Goal: Task Accomplishment & Management: Manage account settings

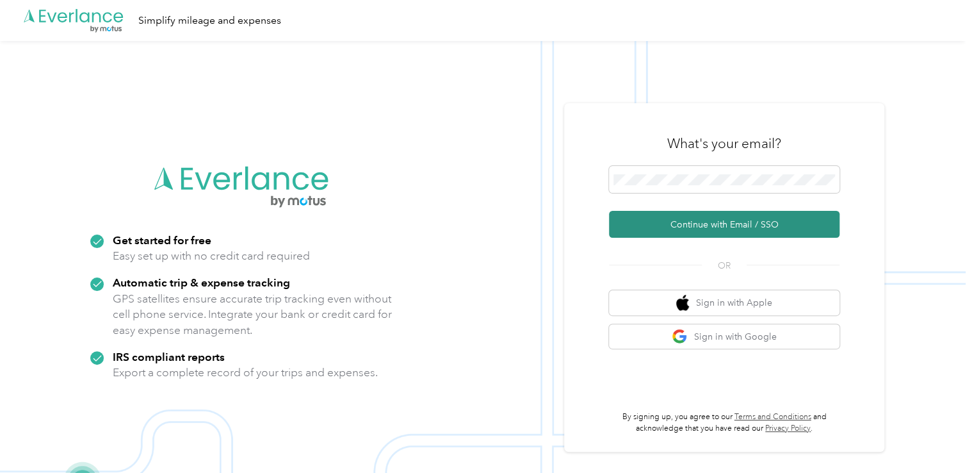
click at [699, 222] on button "Continue with Email / SSO" at bounding box center [724, 224] width 231 height 27
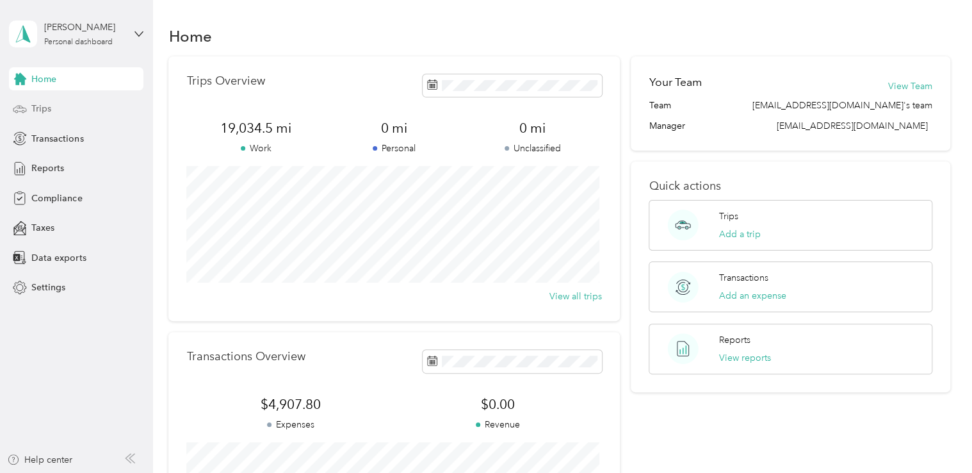
click at [37, 109] on span "Trips" at bounding box center [41, 108] width 20 height 13
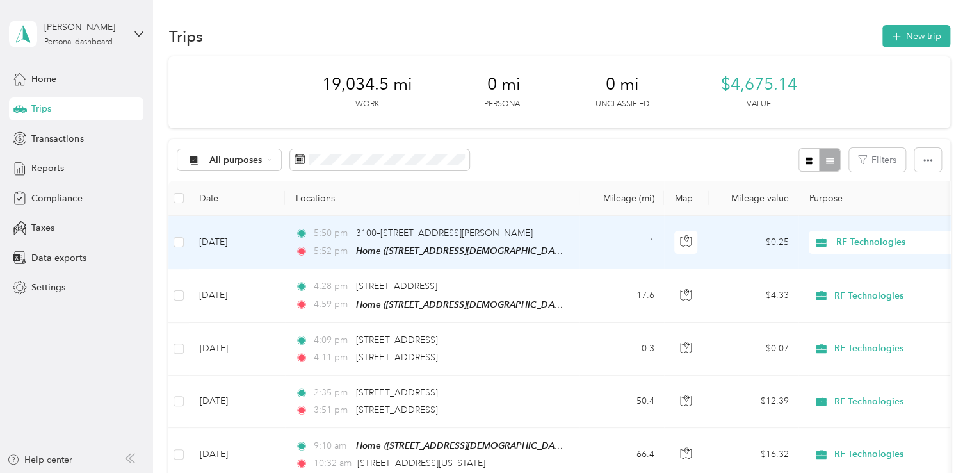
click at [576, 241] on td "5:50 pm 3100–[STREET_ADDRESS][PERSON_NAME] 5:52 pm Home ([STREET_ADDRESS][DEMOG…" at bounding box center [432, 242] width 295 height 53
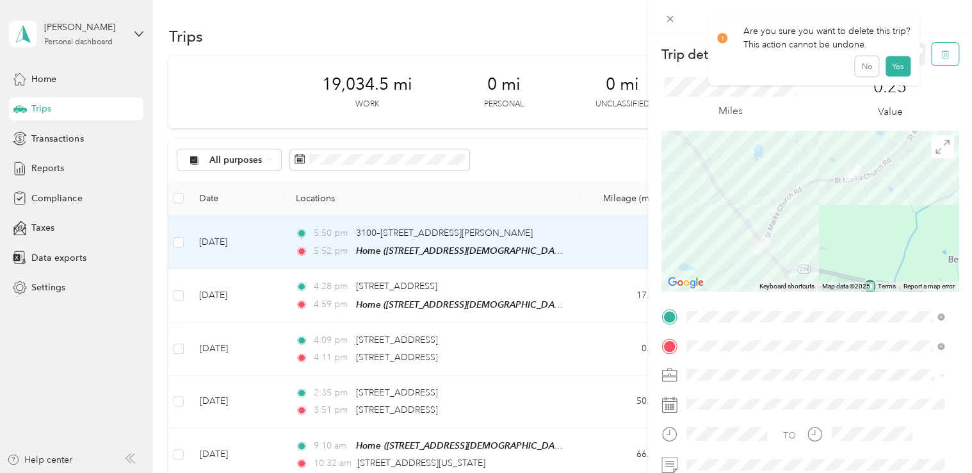
click at [941, 55] on icon "button" at bounding box center [945, 54] width 9 height 9
click at [893, 70] on button "Yes" at bounding box center [897, 70] width 25 height 20
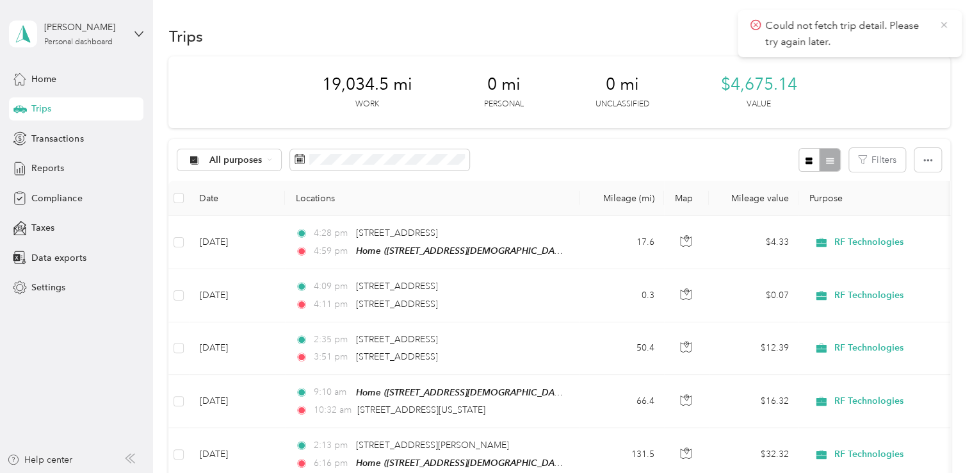
click at [943, 23] on icon at bounding box center [944, 25] width 10 height 12
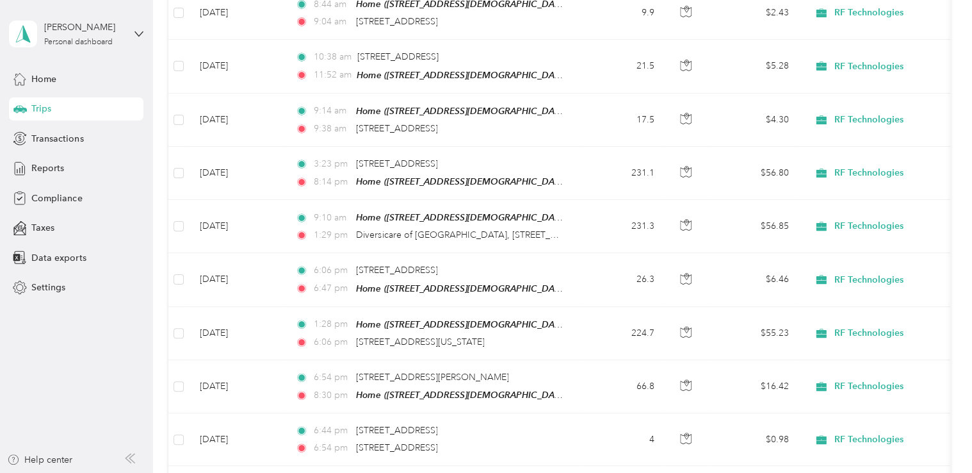
scroll to position [662, 0]
